Goal: Task Accomplishment & Management: Manage account settings

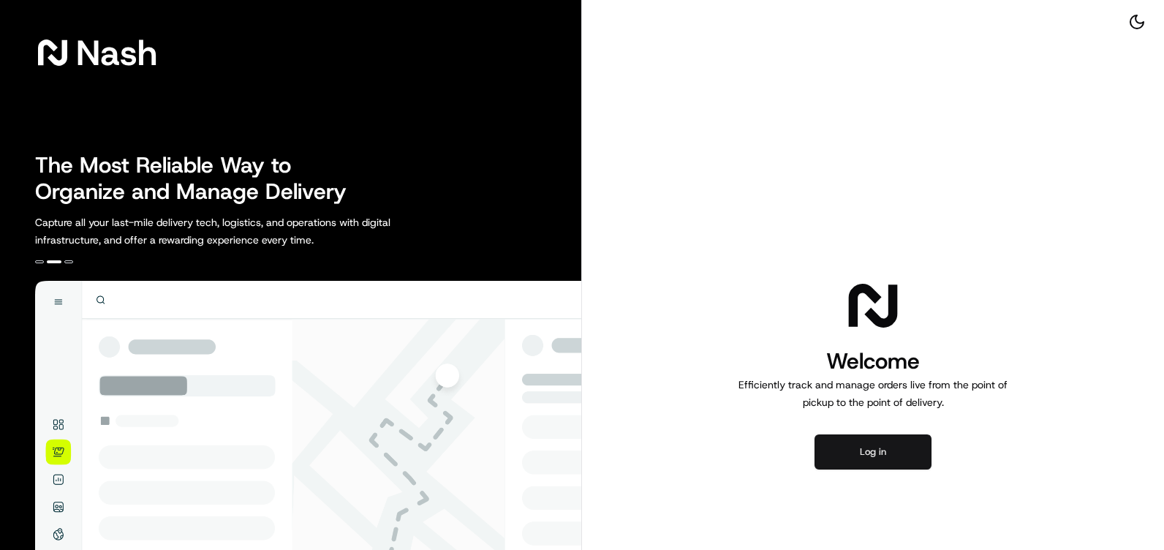
click at [886, 454] on button "Log in" at bounding box center [873, 451] width 117 height 35
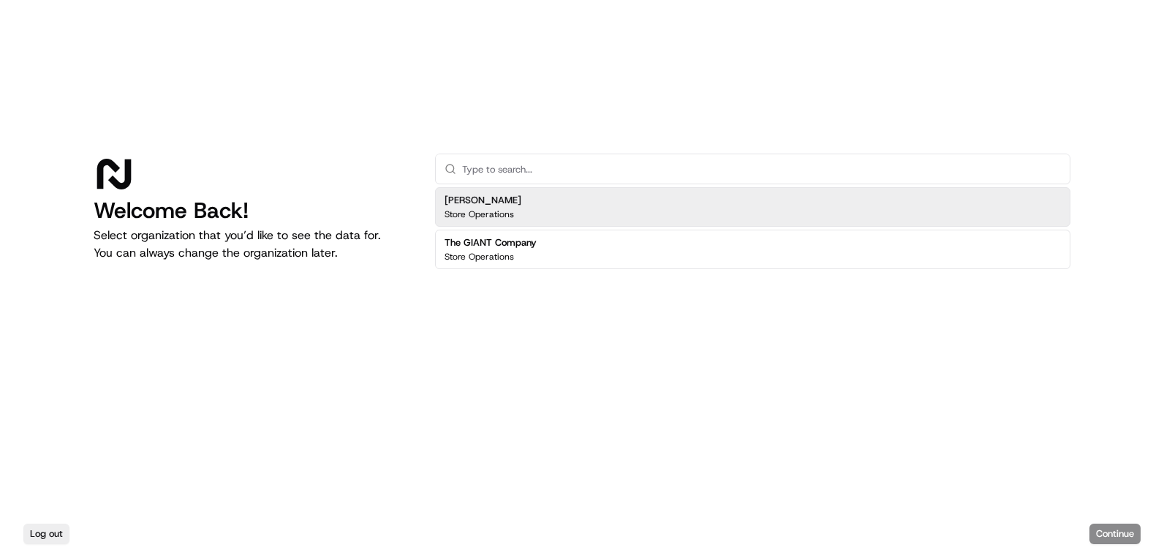
click at [625, 209] on div "[PERSON_NAME] Store Operations" at bounding box center [753, 206] width 636 height 39
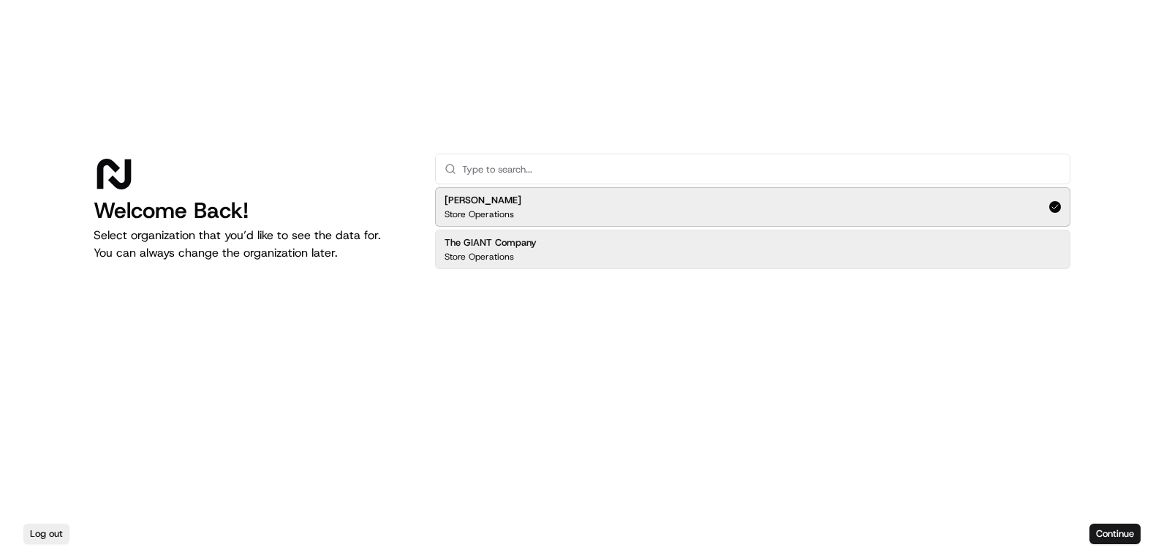
click at [1110, 523] on div "Log out Continue" at bounding box center [582, 534] width 1164 height 32
click at [1111, 526] on button "Continue" at bounding box center [1115, 534] width 51 height 20
